Goal: Check status

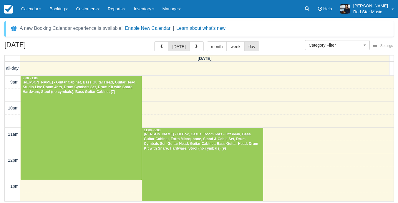
select select
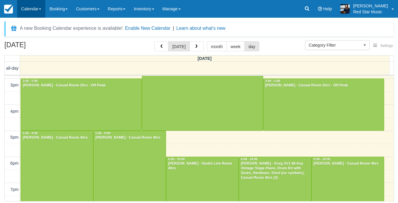
click at [39, 13] on link "Calendar" at bounding box center [31, 9] width 28 height 18
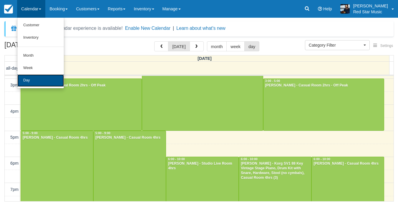
click at [38, 79] on link "Day" at bounding box center [40, 80] width 47 height 12
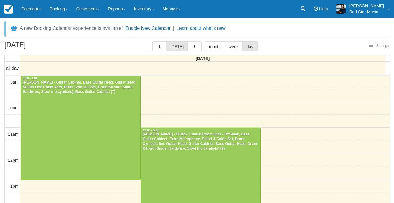
select select
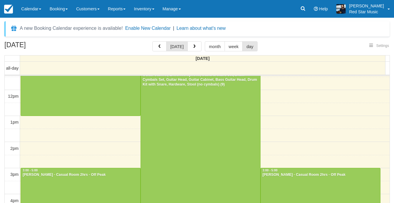
select select
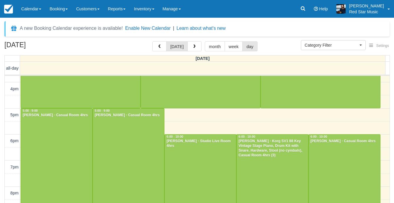
scroll to position [177, 0]
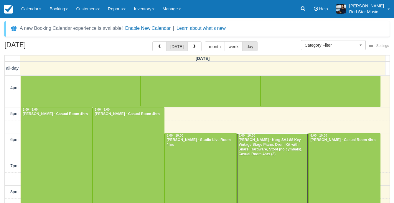
click at [274, 156] on link "6:00 - 10:00 Lukas Lei - Korg SV1 88 Key Vintage Stage Piano, Drum Kit with Sna…" at bounding box center [272, 185] width 72 height 104
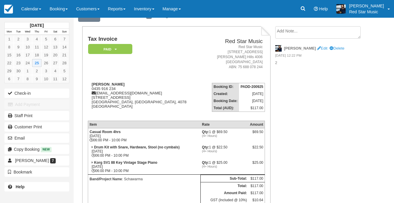
scroll to position [59, 0]
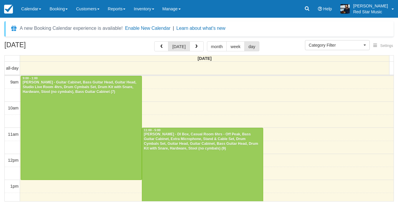
select select
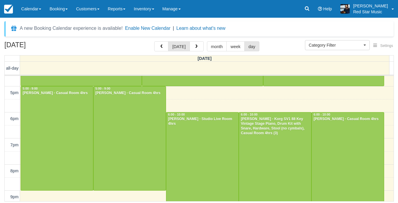
scroll to position [118, 0]
